Goal: Task Accomplishment & Management: Manage account settings

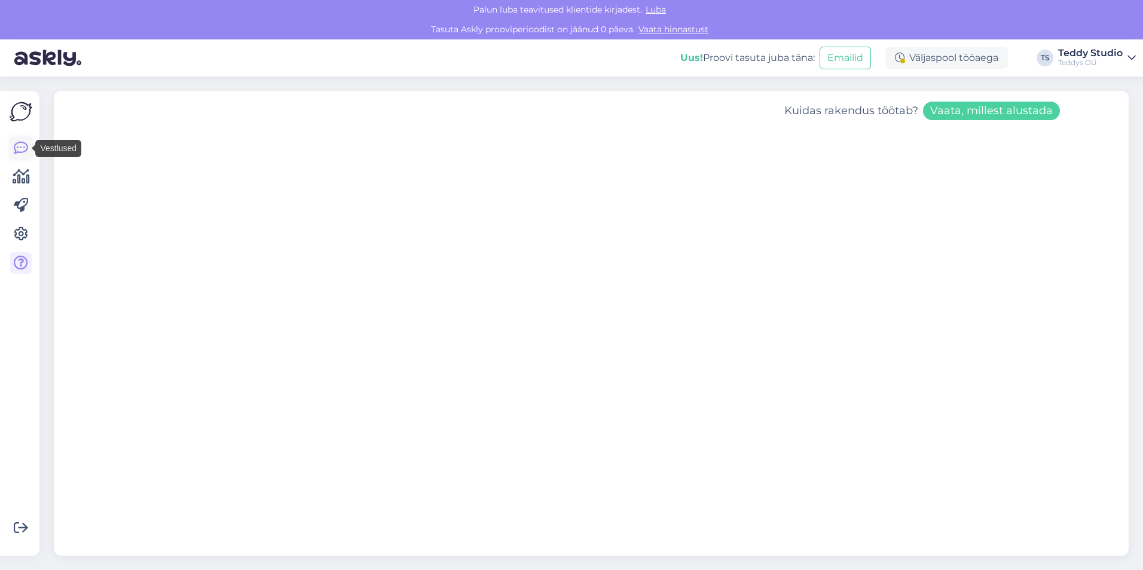
click at [26, 151] on icon at bounding box center [21, 148] width 14 height 14
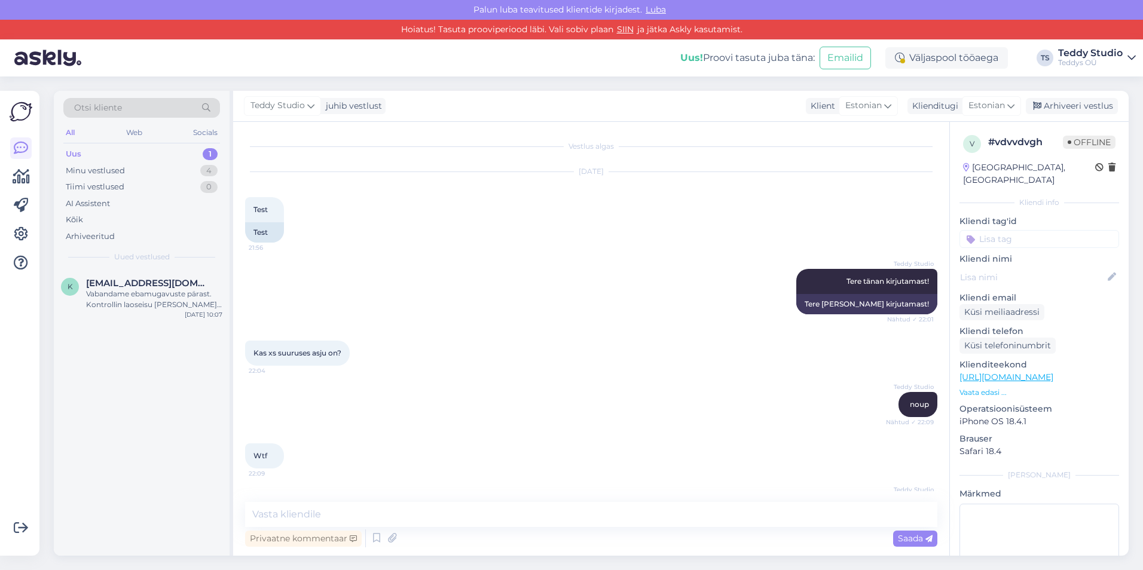
scroll to position [375, 0]
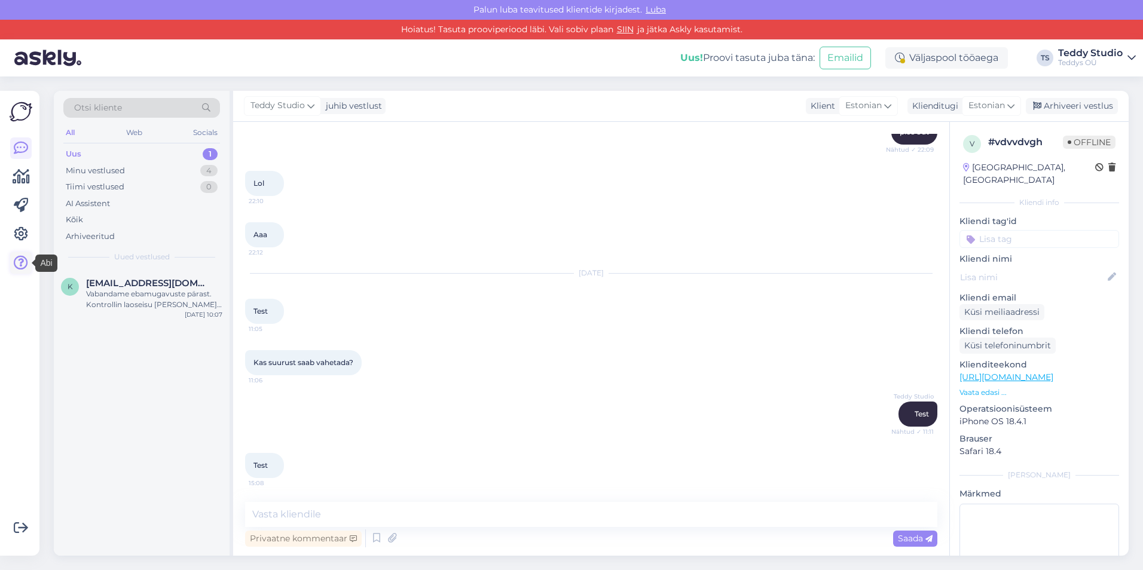
click at [27, 262] on icon at bounding box center [21, 263] width 14 height 14
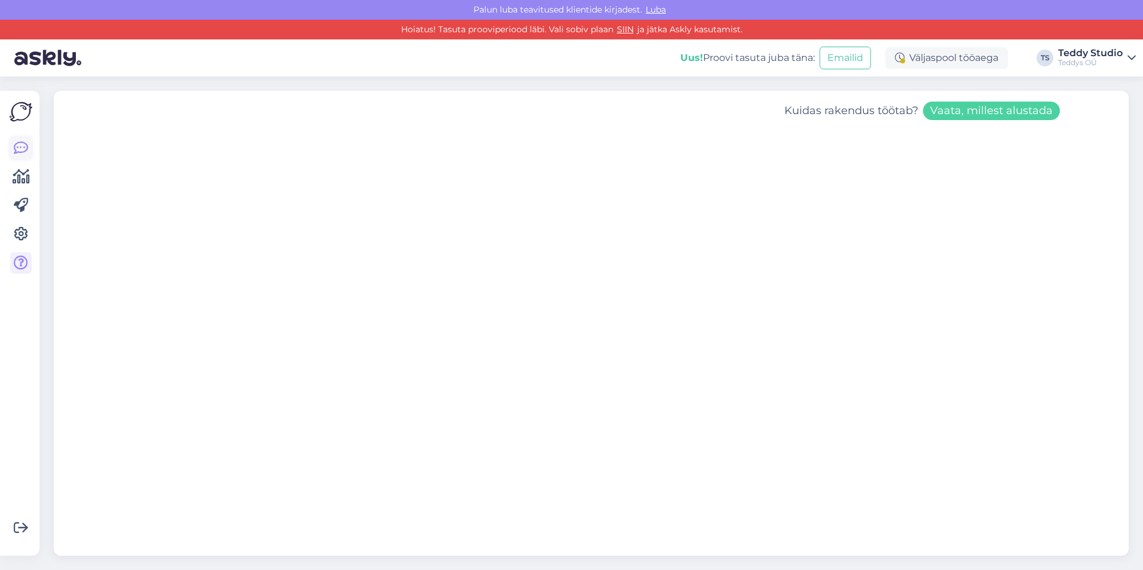
click at [16, 151] on icon at bounding box center [21, 148] width 14 height 14
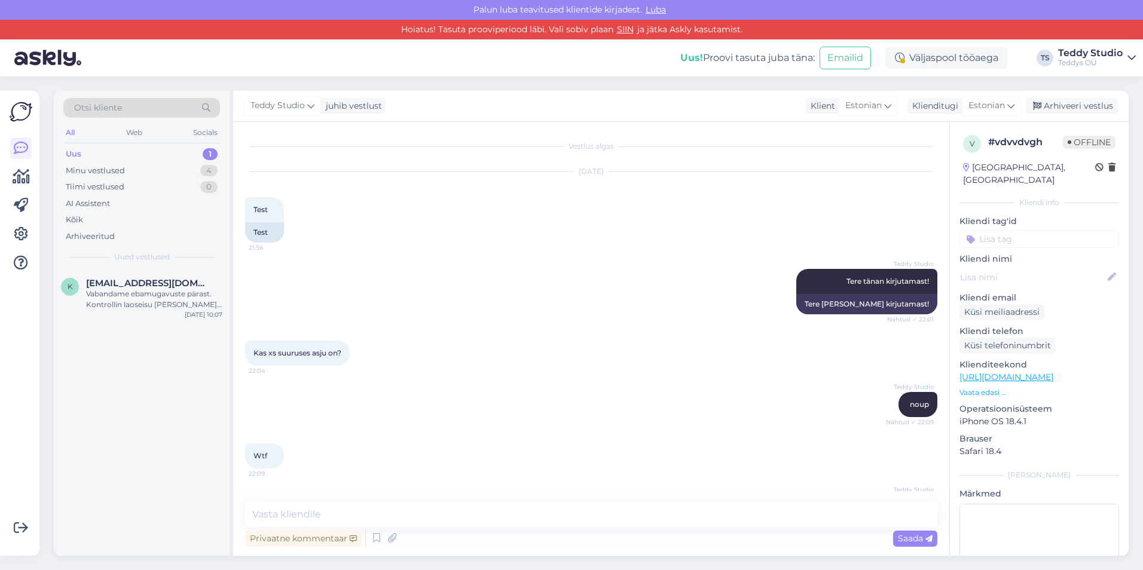
scroll to position [375, 0]
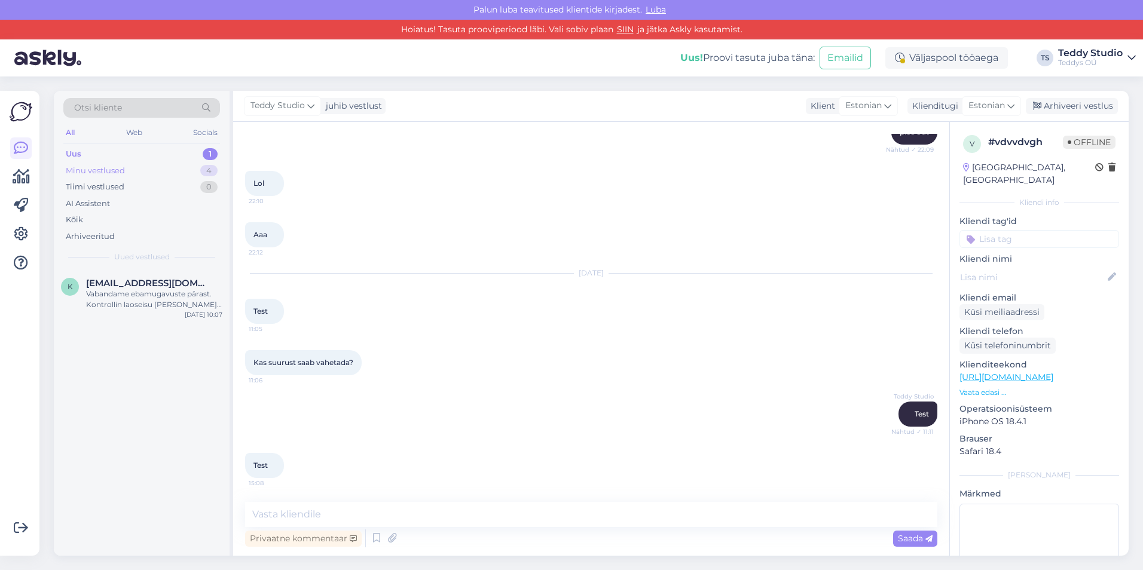
click at [139, 175] on div "Minu vestlused 4" at bounding box center [141, 171] width 157 height 17
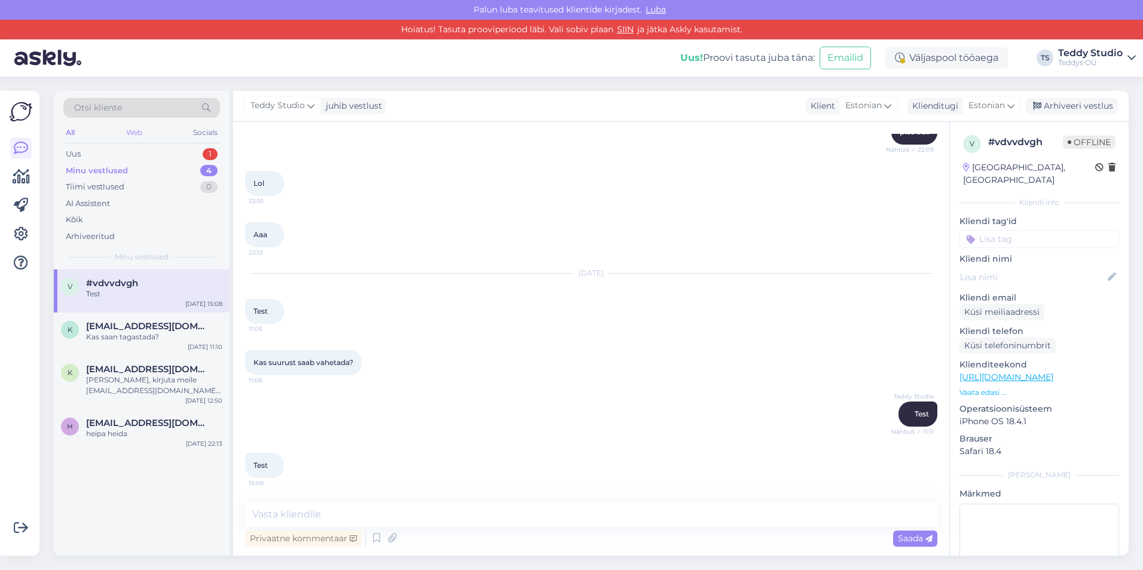
click at [138, 131] on div "Web" at bounding box center [134, 133] width 21 height 16
click at [204, 130] on div "Socials" at bounding box center [205, 133] width 29 height 16
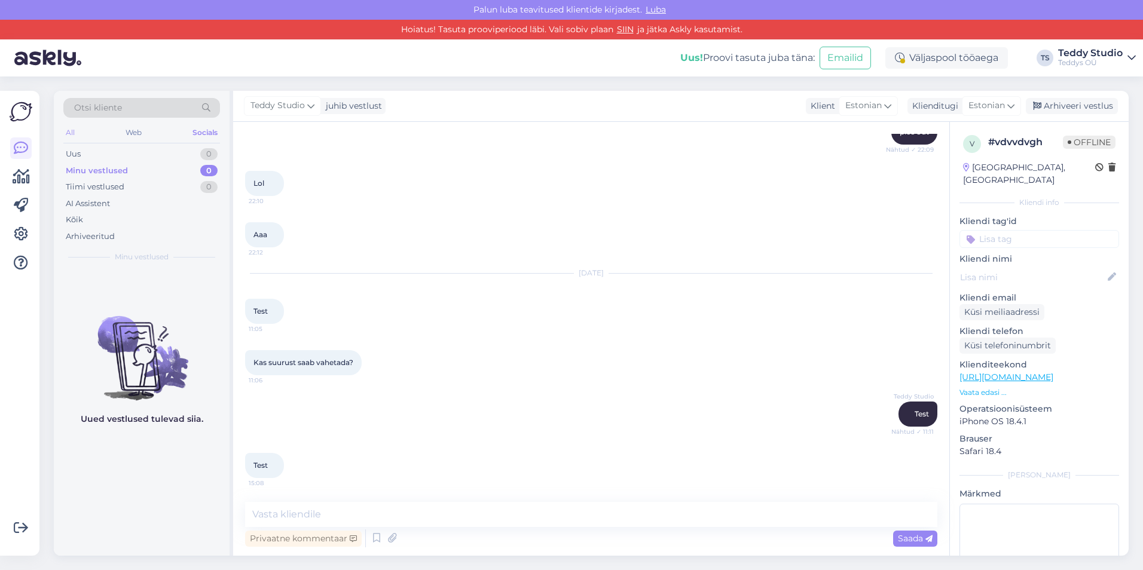
click at [70, 133] on div "All" at bounding box center [70, 133] width 14 height 16
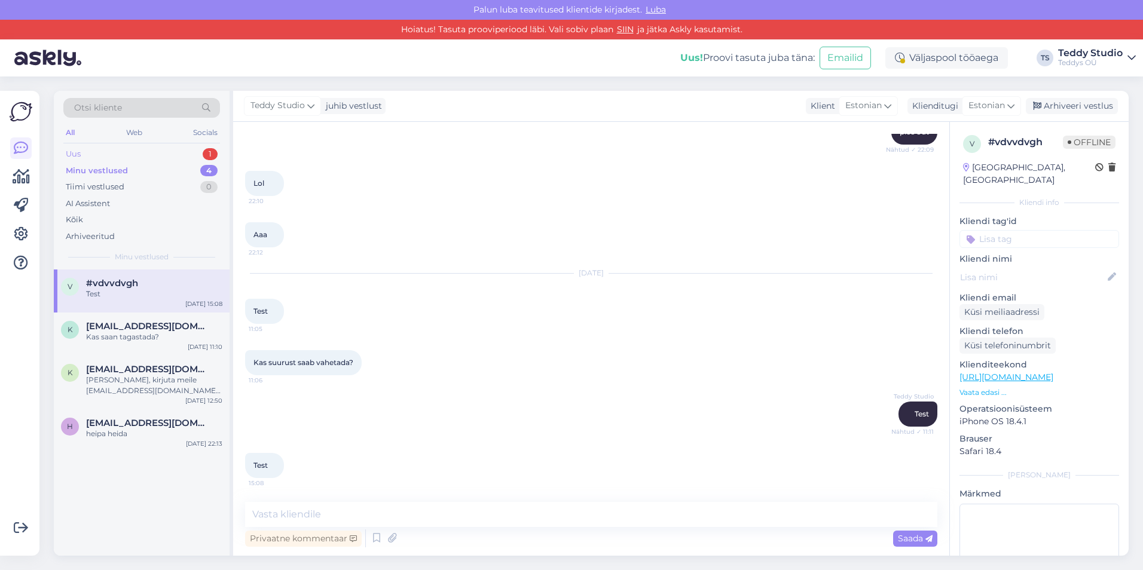
click at [107, 149] on div "Uus 1" at bounding box center [141, 154] width 157 height 17
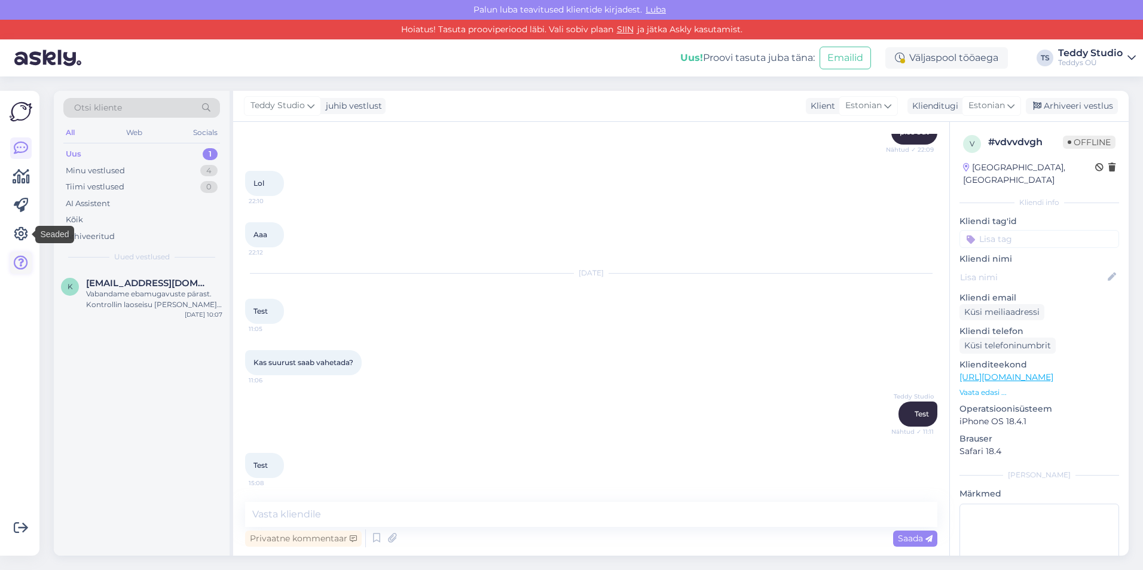
click at [19, 262] on icon at bounding box center [21, 263] width 14 height 14
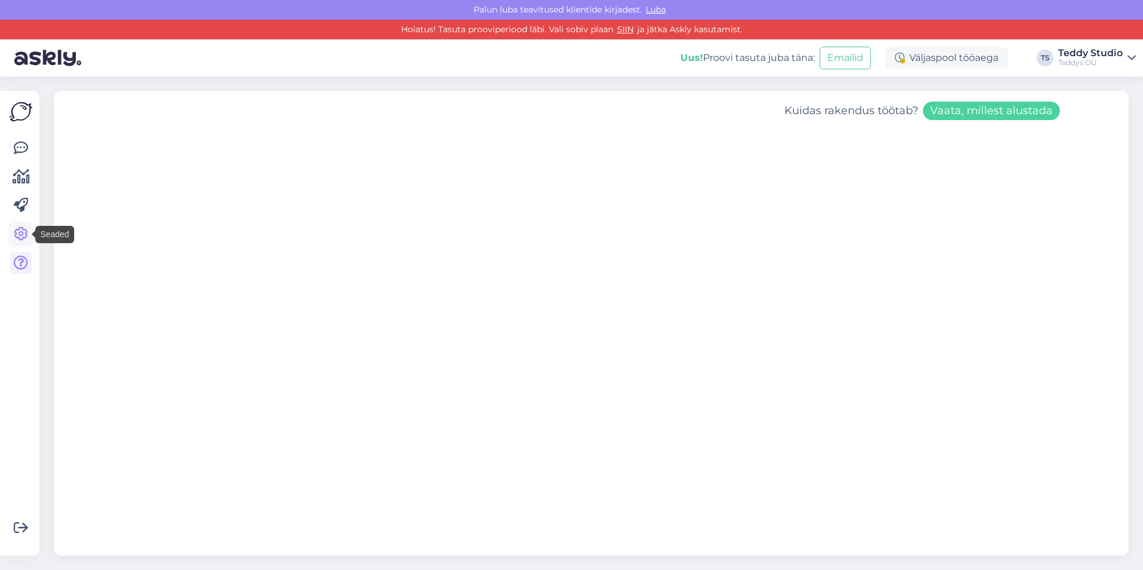
click at [29, 240] on link at bounding box center [21, 235] width 22 height 22
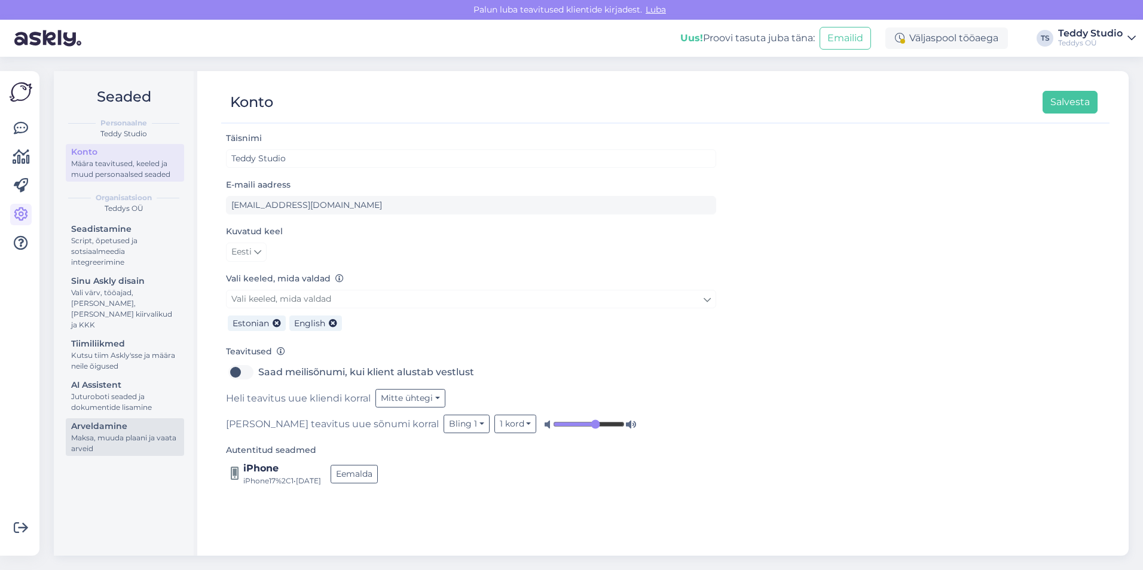
click at [116, 433] on div "Maksa, muuda plaani ja vaata arveid" at bounding box center [125, 444] width 108 height 22
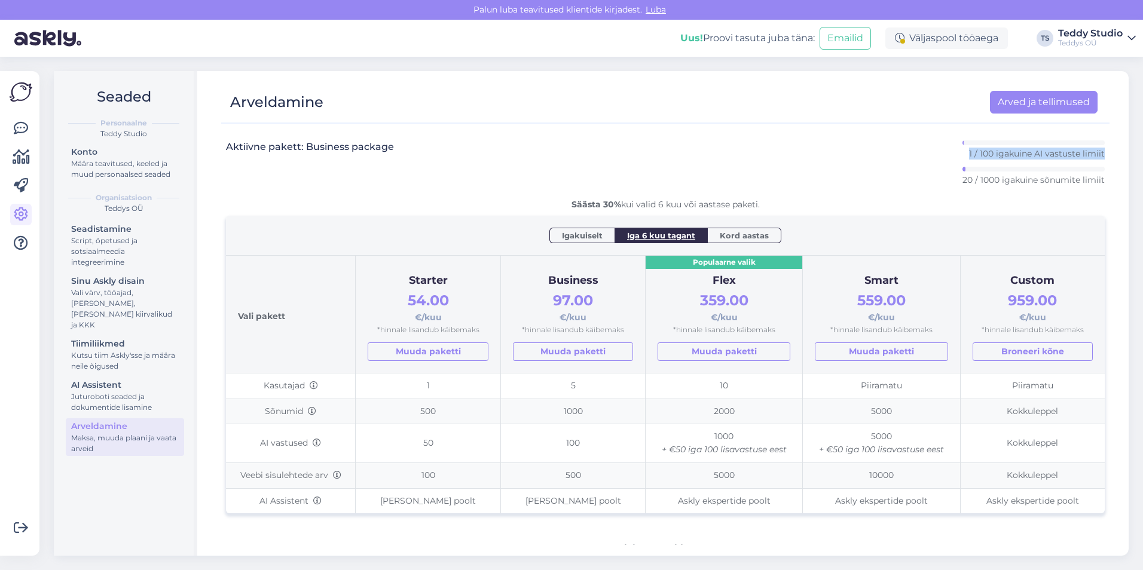
drag, startPoint x: 956, startPoint y: 148, endPoint x: 1097, endPoint y: 155, distance: 141.2
click at [1097, 155] on div "Aktiivne pakett: Business package 1 / 100 igakuine AI vastuste limiit 20 / 1000…" at bounding box center [665, 338] width 888 height 414
drag, startPoint x: 1097, startPoint y: 155, endPoint x: 999, endPoint y: 191, distance: 104.9
click at [1002, 190] on div "Aktiivne pakett: Business package 1 / 100 igakuine AI vastuste limiit 20 / 1000…" at bounding box center [665, 169] width 879 height 58
drag, startPoint x: 929, startPoint y: 180, endPoint x: 1097, endPoint y: 178, distance: 168.0
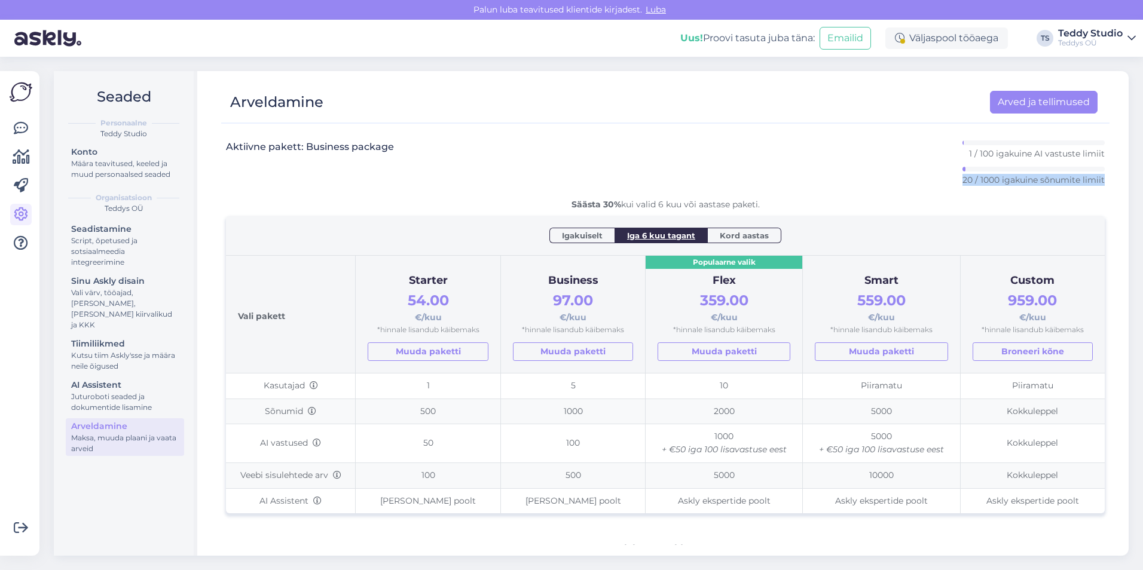
click at [1097, 178] on div "Aktiivne pakett: Business package 1 / 100 igakuine AI vastuste limiit 20 / 1000…" at bounding box center [665, 338] width 888 height 414
click at [21, 133] on icon at bounding box center [21, 128] width 14 height 14
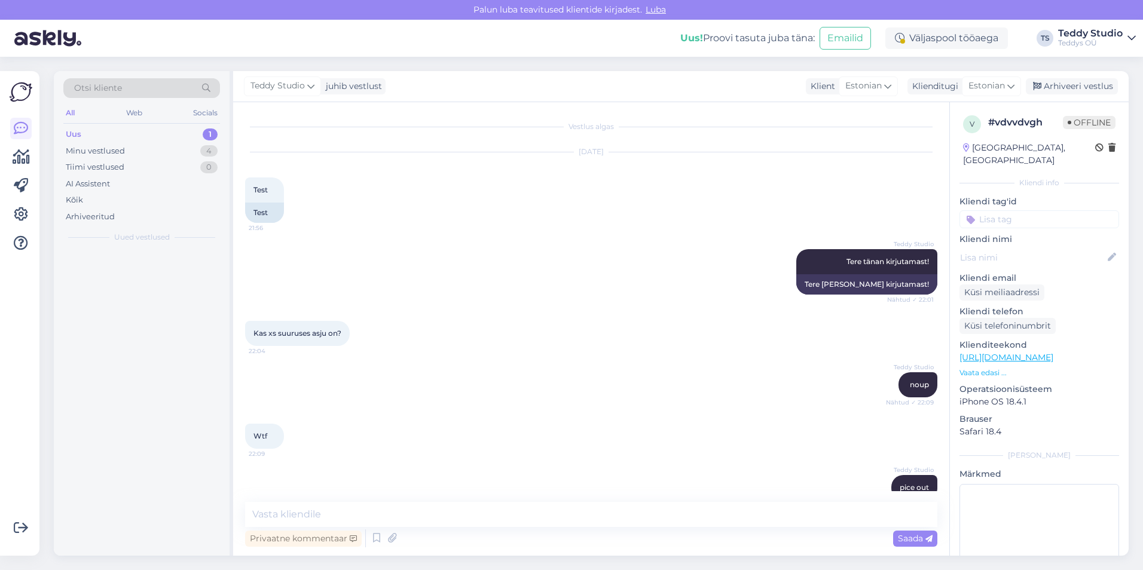
scroll to position [356, 0]
